Goal: Use online tool/utility: Utilize a website feature to perform a specific function

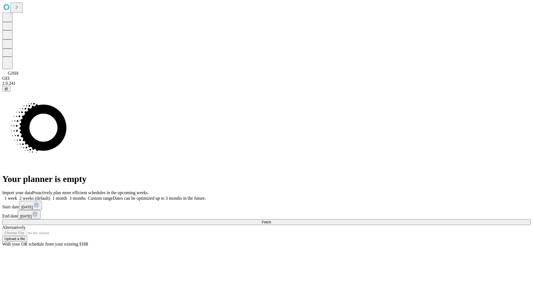
click at [271, 220] on span "Fetch" at bounding box center [266, 222] width 9 height 4
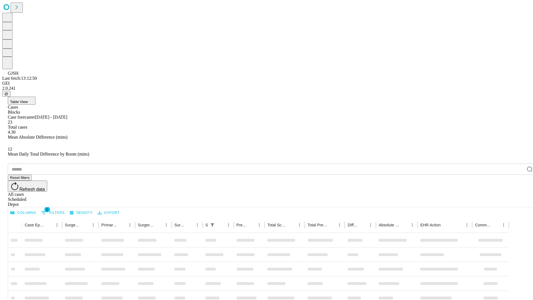
click at [28, 100] on span "Table View" at bounding box center [19, 102] width 18 height 4
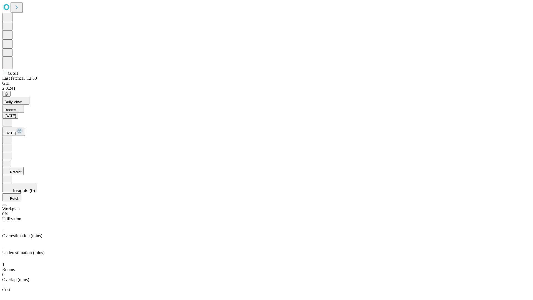
click at [24, 167] on button "Predict" at bounding box center [12, 171] width 21 height 8
